Goal: Task Accomplishment & Management: Manage account settings

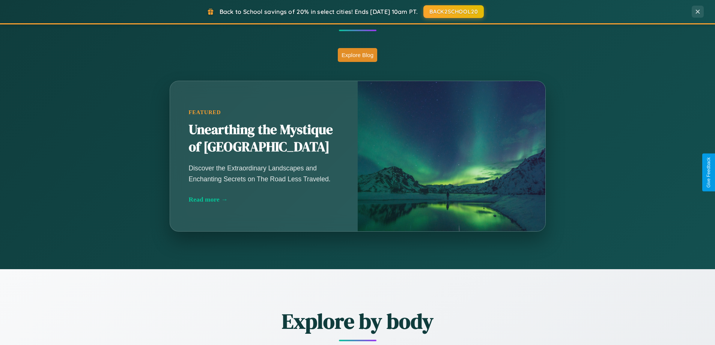
scroll to position [661, 0]
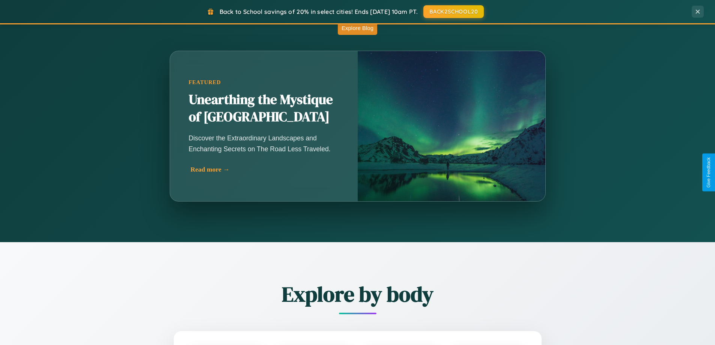
click at [263, 169] on div "Read more →" at bounding box center [266, 169] width 150 height 8
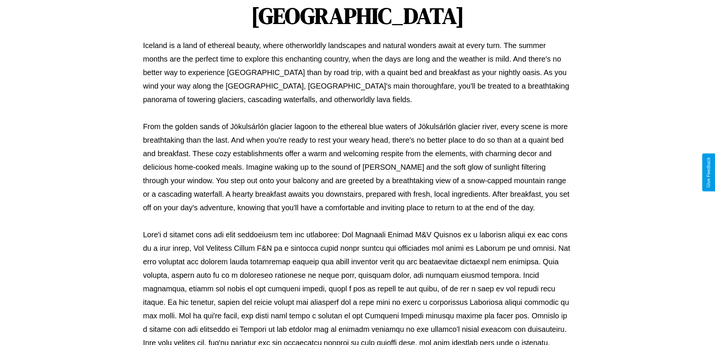
scroll to position [243, 0]
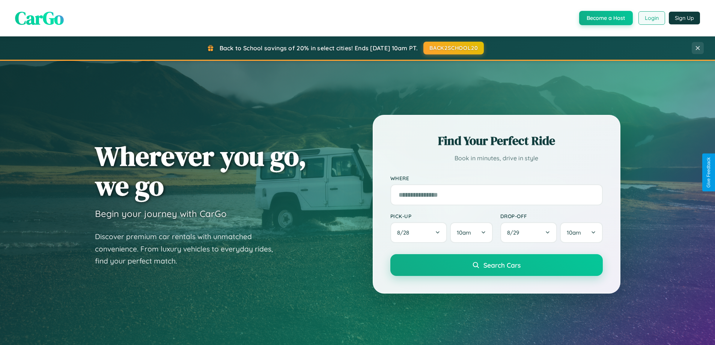
click at [651, 18] on button "Login" at bounding box center [651, 18] width 27 height 14
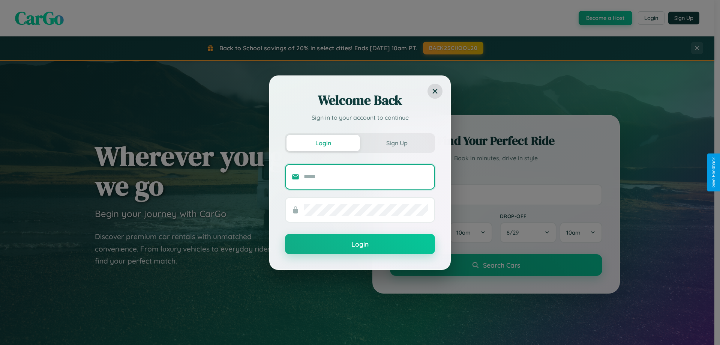
click at [366, 176] on input "text" at bounding box center [366, 177] width 125 height 12
type input "**********"
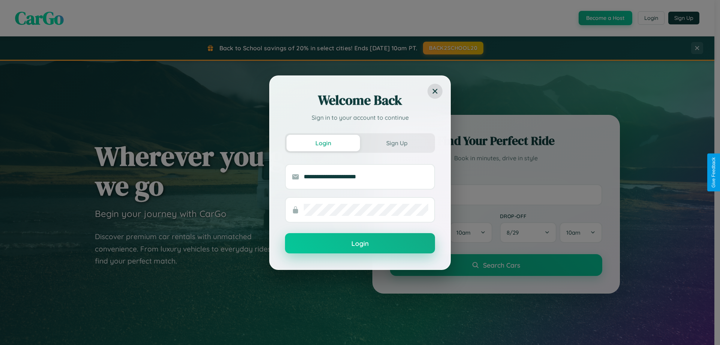
click at [360, 243] on button "Login" at bounding box center [360, 243] width 150 height 20
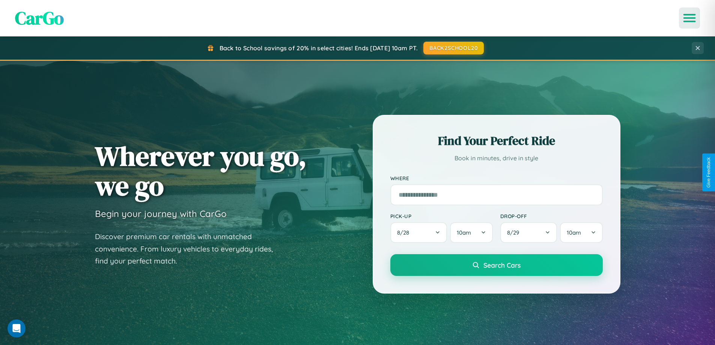
click at [689, 18] on icon "Open menu" at bounding box center [689, 18] width 11 height 7
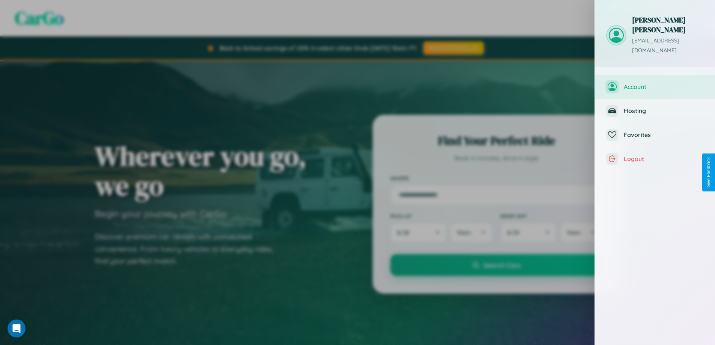
click at [655, 83] on span "Account" at bounding box center [663, 87] width 80 height 8
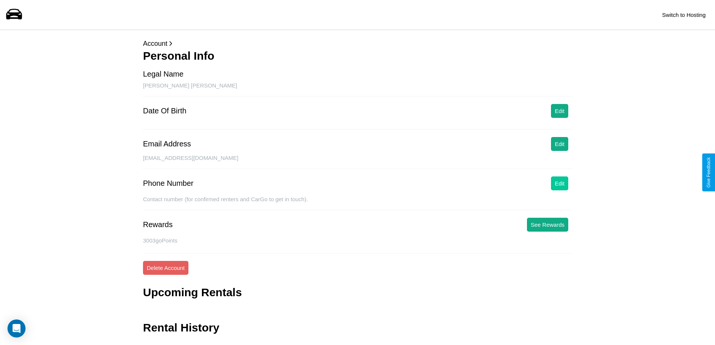
click at [559, 183] on button "Edit" at bounding box center [559, 183] width 17 height 14
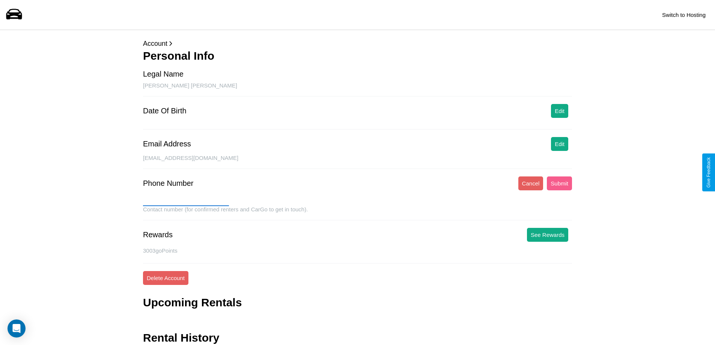
click at [186, 200] on input "text" at bounding box center [186, 200] width 86 height 12
type input "**********"
click at [559, 183] on button "Submit" at bounding box center [558, 183] width 25 height 14
